Goal: Answer question/provide support

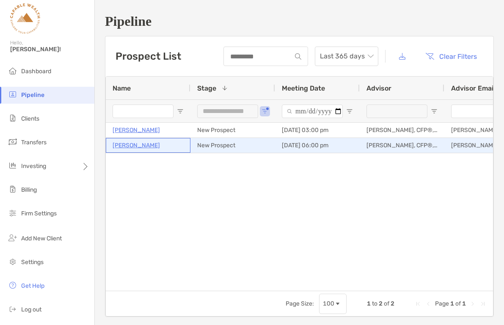
click at [123, 143] on p "[PERSON_NAME]" at bounding box center [136, 145] width 47 height 11
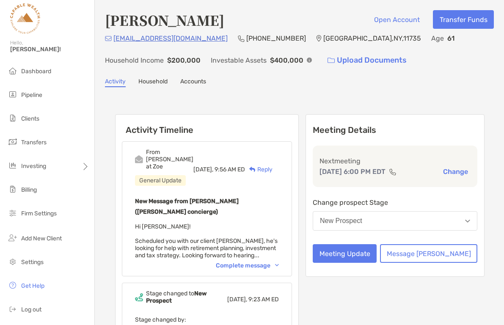
click at [279, 262] on div "Complete message" at bounding box center [247, 265] width 63 height 7
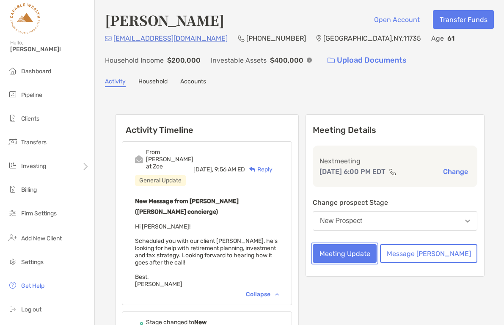
click at [377, 263] on button "Meeting Update" at bounding box center [345, 253] width 64 height 19
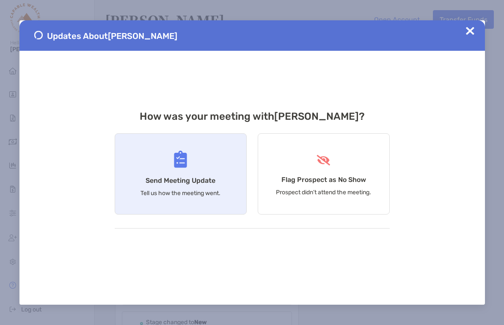
click at [209, 184] on h4 "Send Meeting Update" at bounding box center [181, 181] width 70 height 8
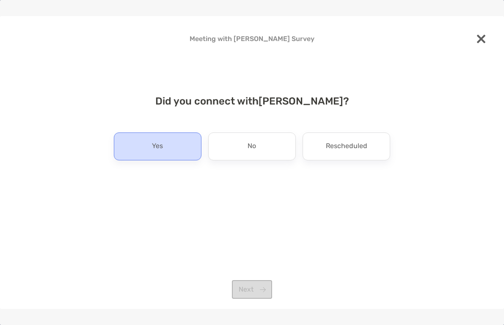
click at [169, 150] on div "Yes" at bounding box center [158, 147] width 88 height 28
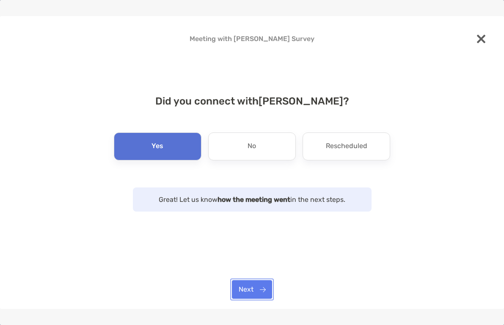
click at [258, 288] on button "Next" at bounding box center [252, 289] width 40 height 19
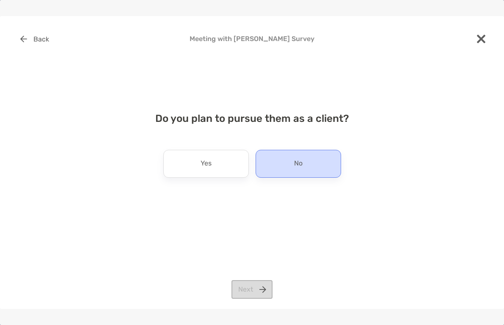
click at [282, 166] on div "No" at bounding box center [299, 164] width 86 height 28
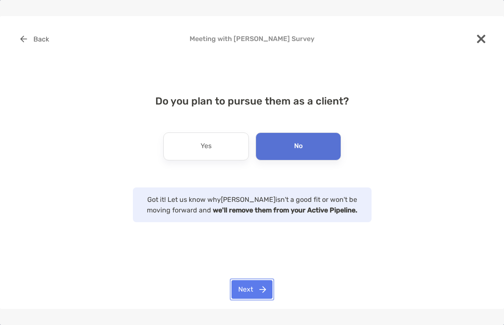
click at [255, 289] on button "Next" at bounding box center [252, 289] width 41 height 19
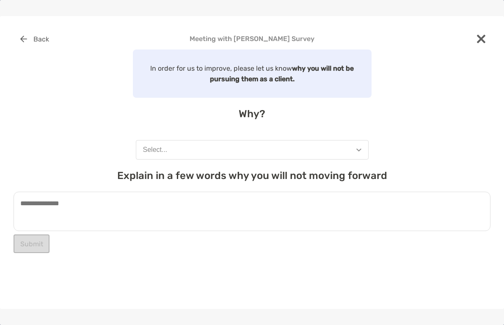
click at [203, 150] on button "Select..." at bounding box center [252, 149] width 233 height 19
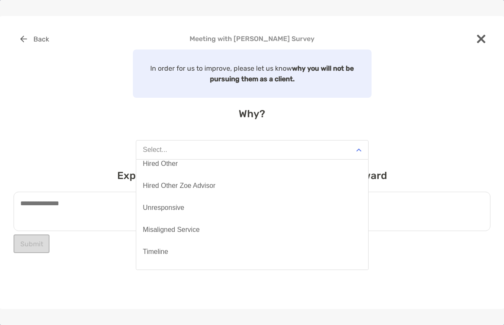
scroll to position [66, 0]
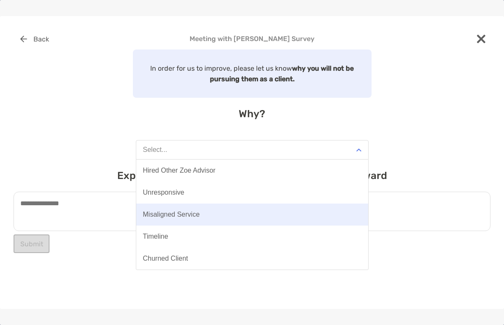
click at [185, 213] on div "Misaligned Service" at bounding box center [171, 215] width 57 height 8
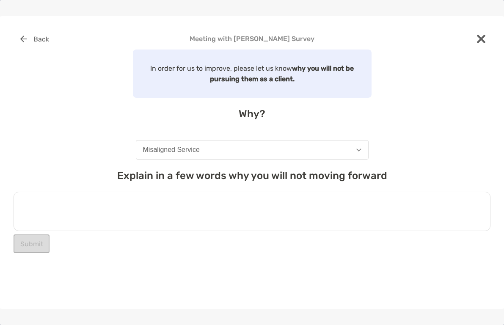
click at [107, 213] on textarea at bounding box center [252, 211] width 477 height 39
type textarea "*"
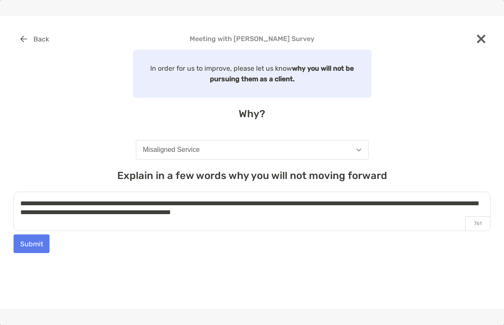
type textarea "**********"
click at [199, 148] on div "Misaligned Service" at bounding box center [171, 150] width 57 height 8
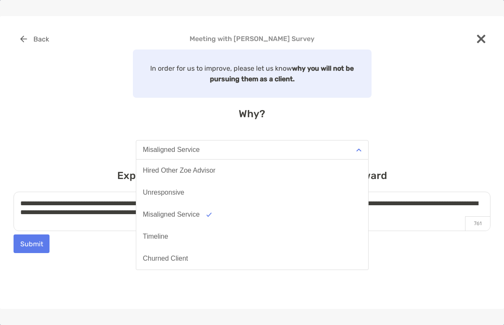
click at [102, 260] on div "**********" at bounding box center [252, 162] width 504 height 293
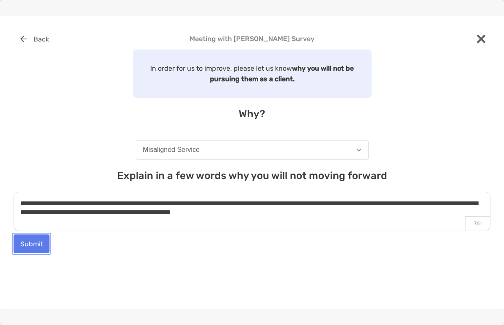
click at [32, 244] on button "Submit" at bounding box center [32, 244] width 36 height 19
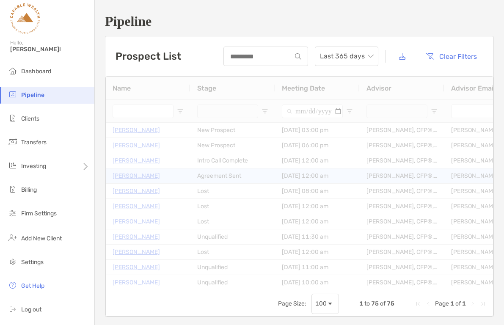
type input "**********"
